Goal: Information Seeking & Learning: Learn about a topic

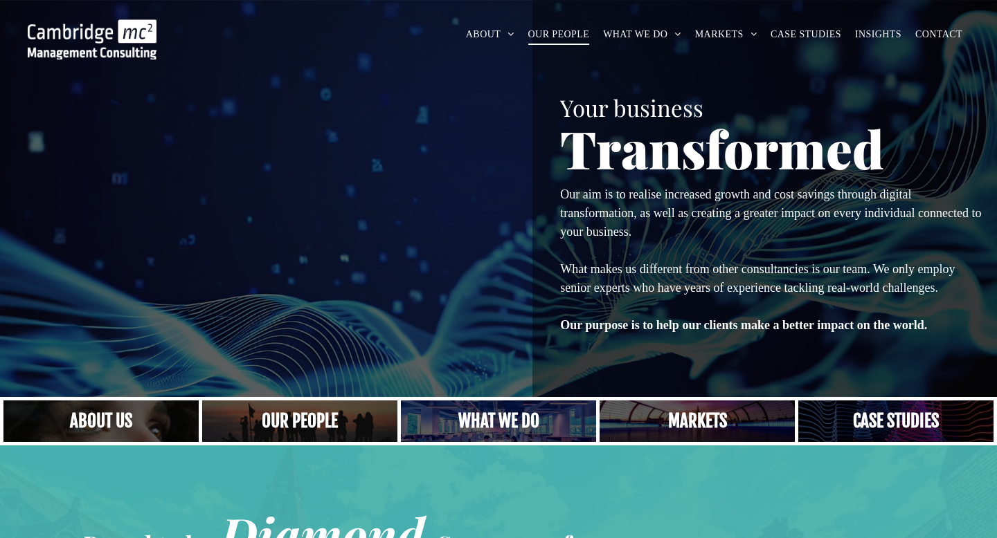
click at [547, 42] on span "OUR PEOPLE" at bounding box center [559, 34] width 62 height 21
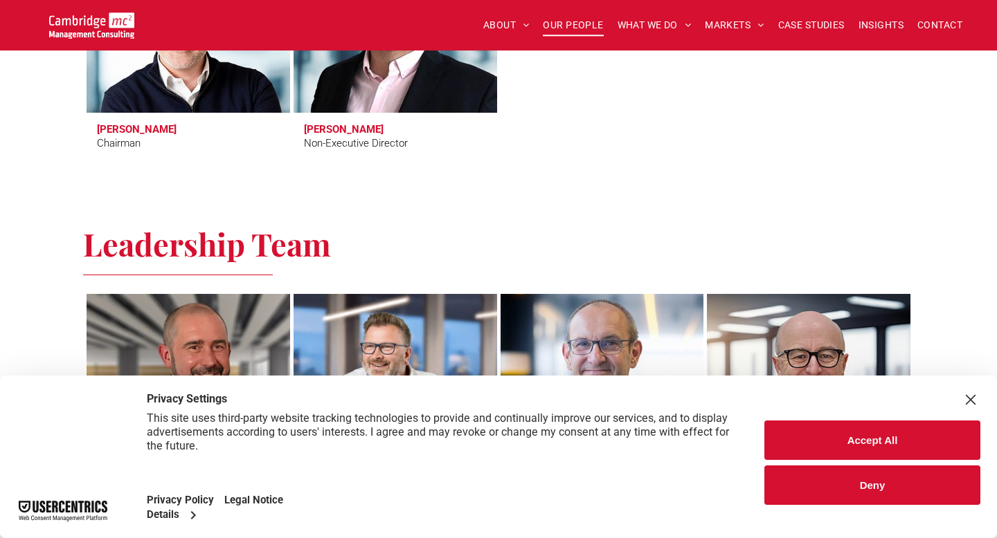
scroll to position [777, 0]
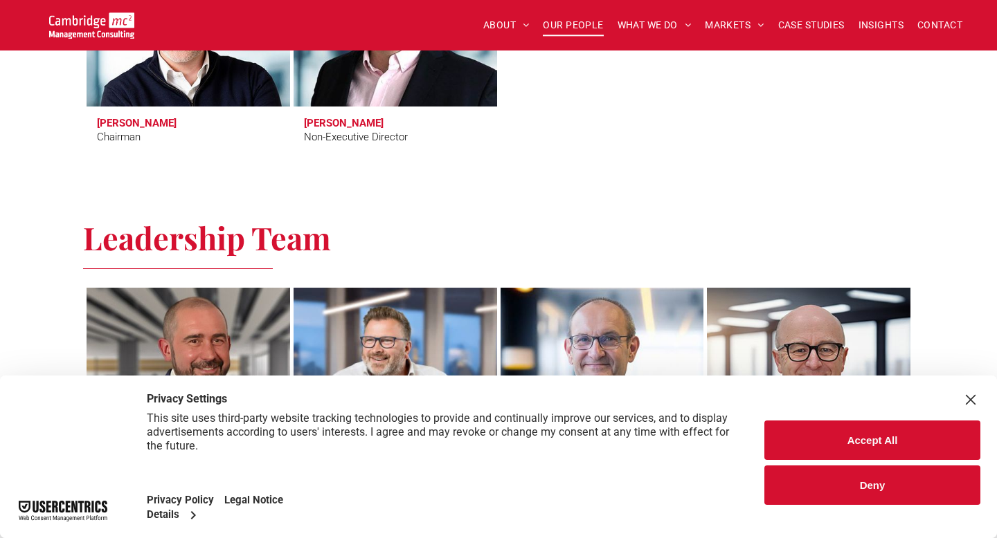
click at [821, 487] on button "Deny" at bounding box center [872, 485] width 216 height 39
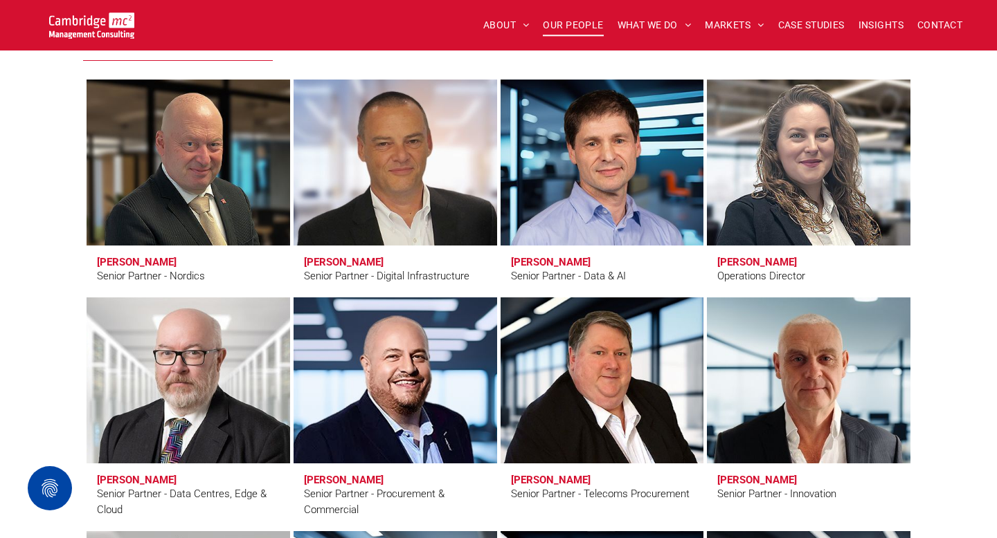
scroll to position [1817, 0]
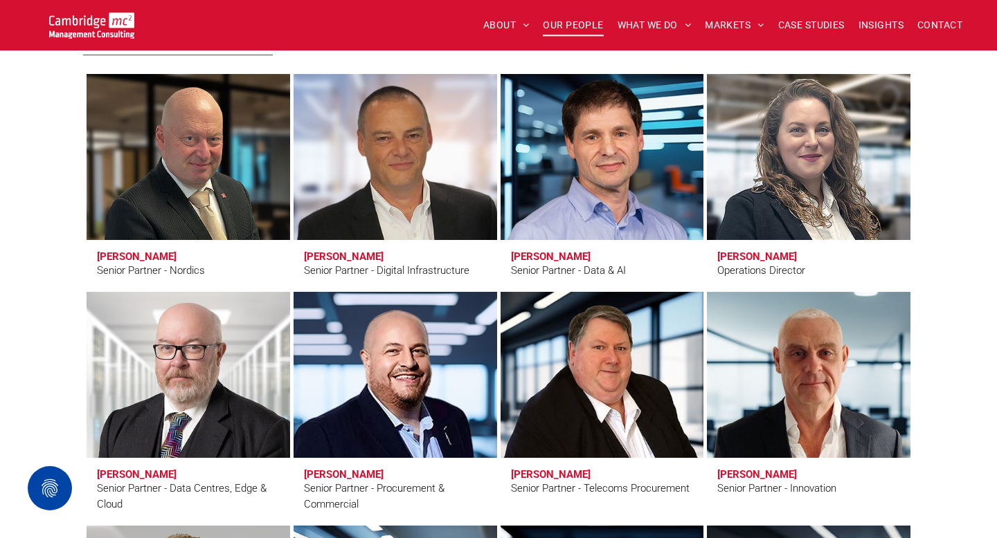
click at [585, 183] on link "Simon Brueckheimer" at bounding box center [601, 157] width 215 height 176
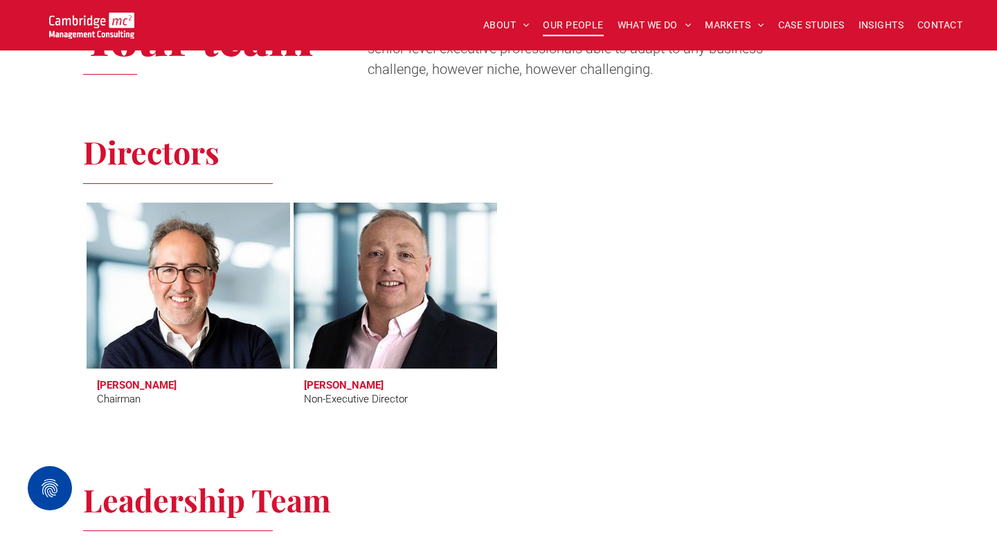
scroll to position [0, 0]
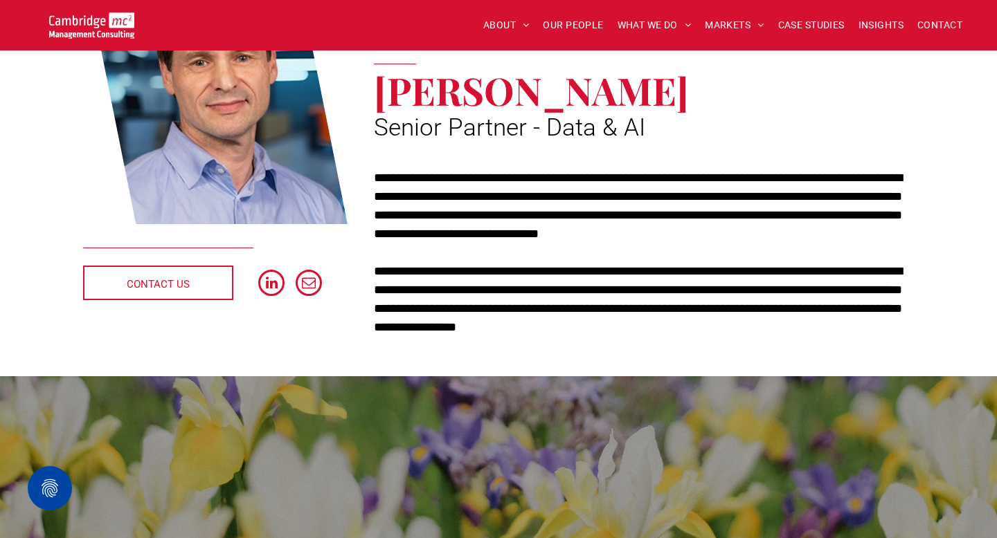
scroll to position [226, 0]
